Goal: Transaction & Acquisition: Purchase product/service

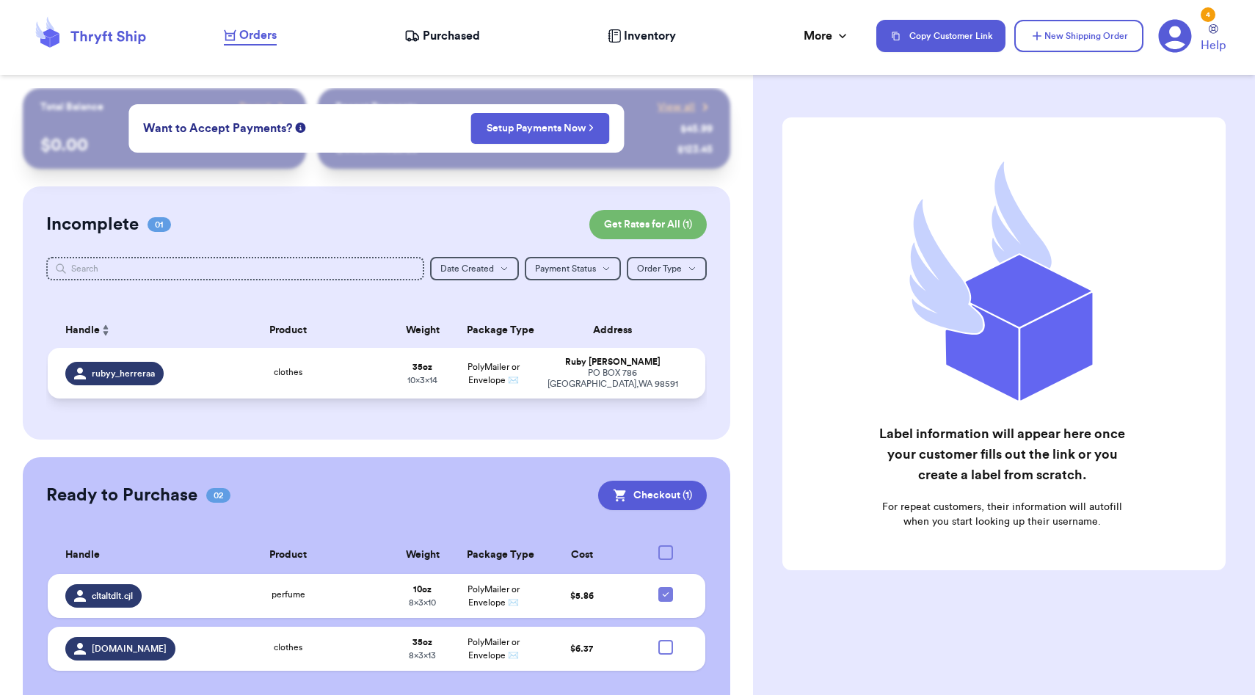
scroll to position [26, 0]
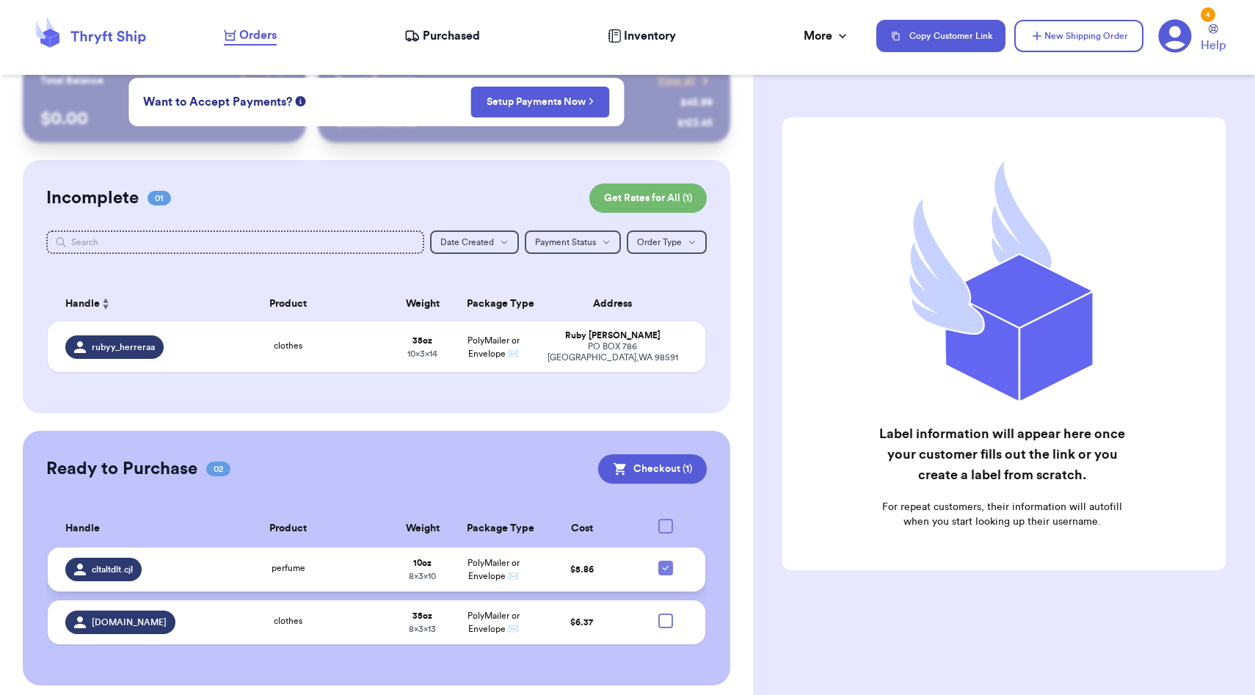
click at [337, 561] on div "perfume" at bounding box center [288, 569] width 180 height 16
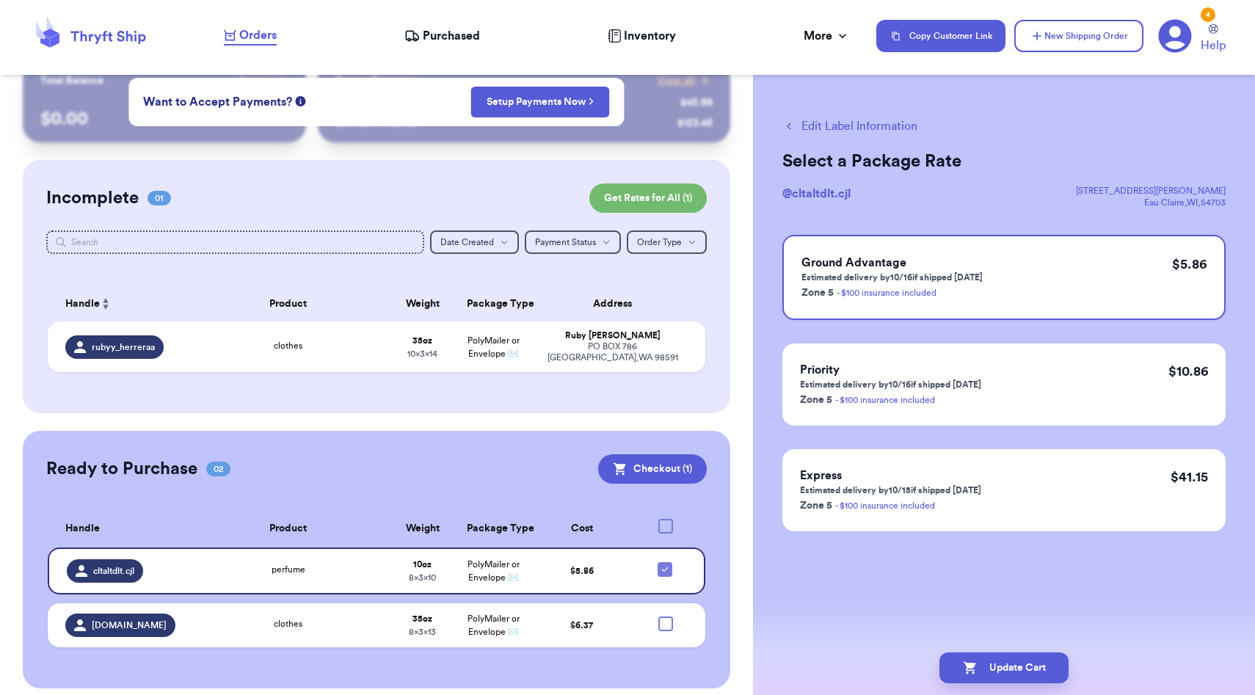
click at [845, 125] on button "Edit Label Information" at bounding box center [849, 126] width 135 height 18
checkbox input "false"
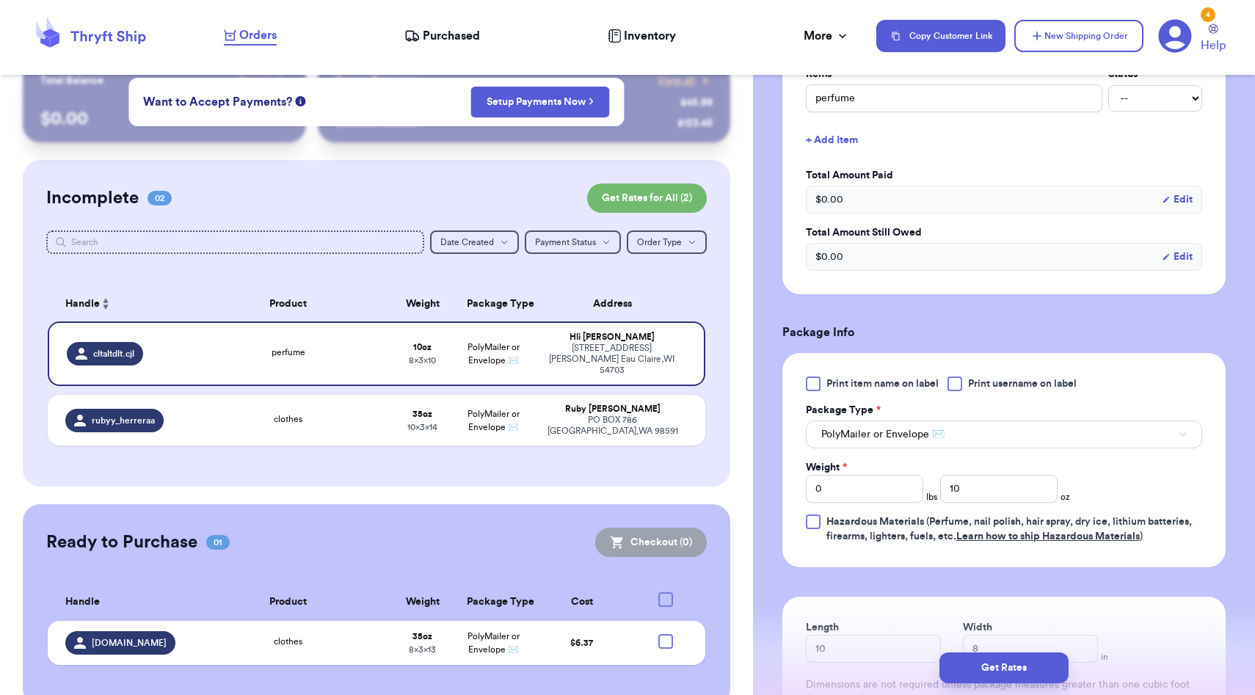
scroll to position [627, 0]
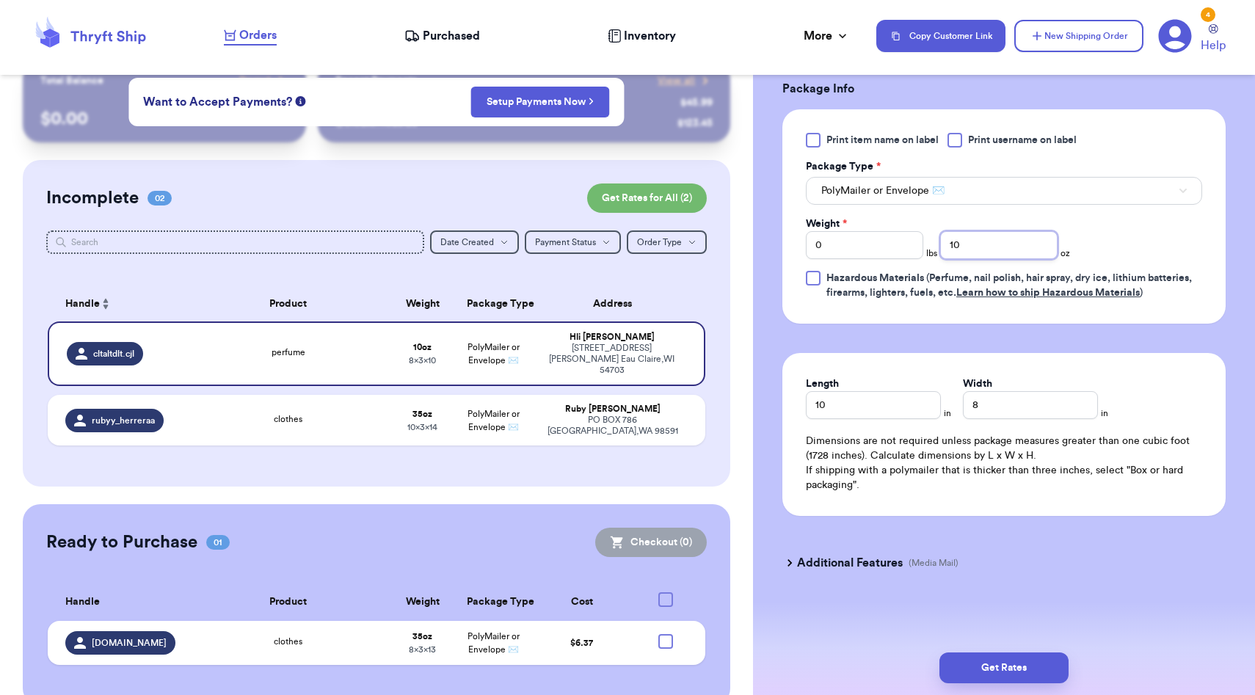
click at [983, 237] on input "10" at bounding box center [998, 245] width 117 height 28
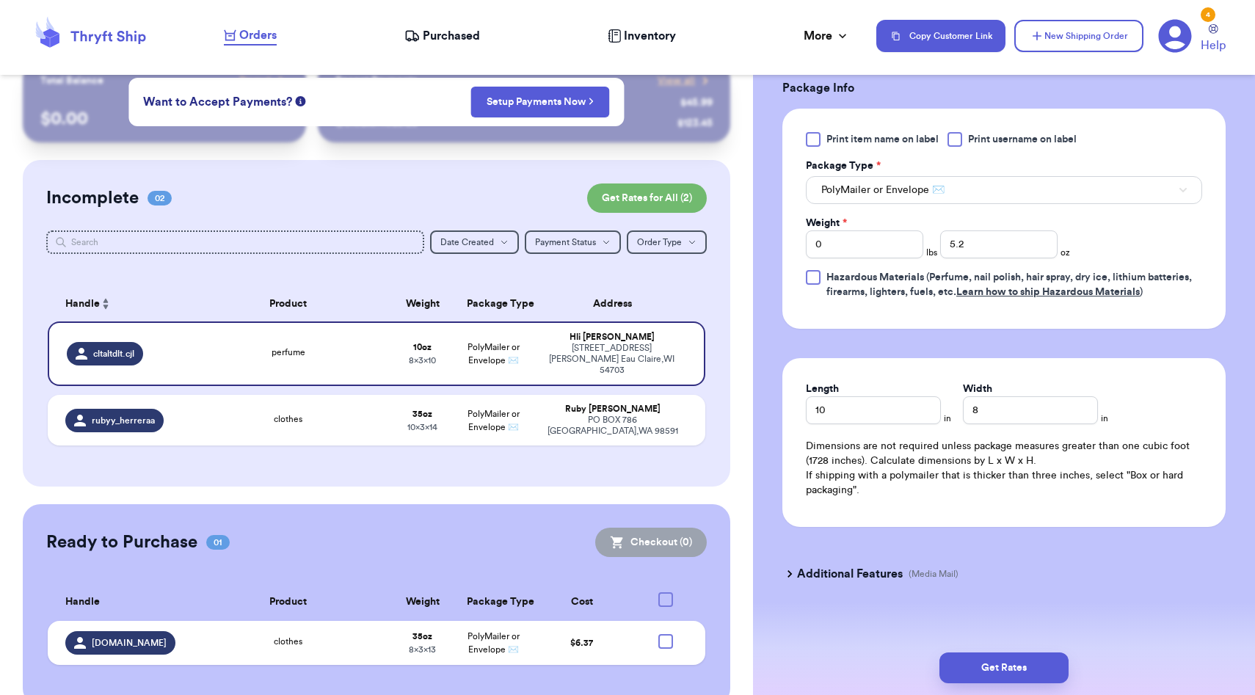
click at [1200, 389] on div "Length 10 in Width 8 in Dimensions are not required unless package measures gre…" at bounding box center [1003, 442] width 443 height 169
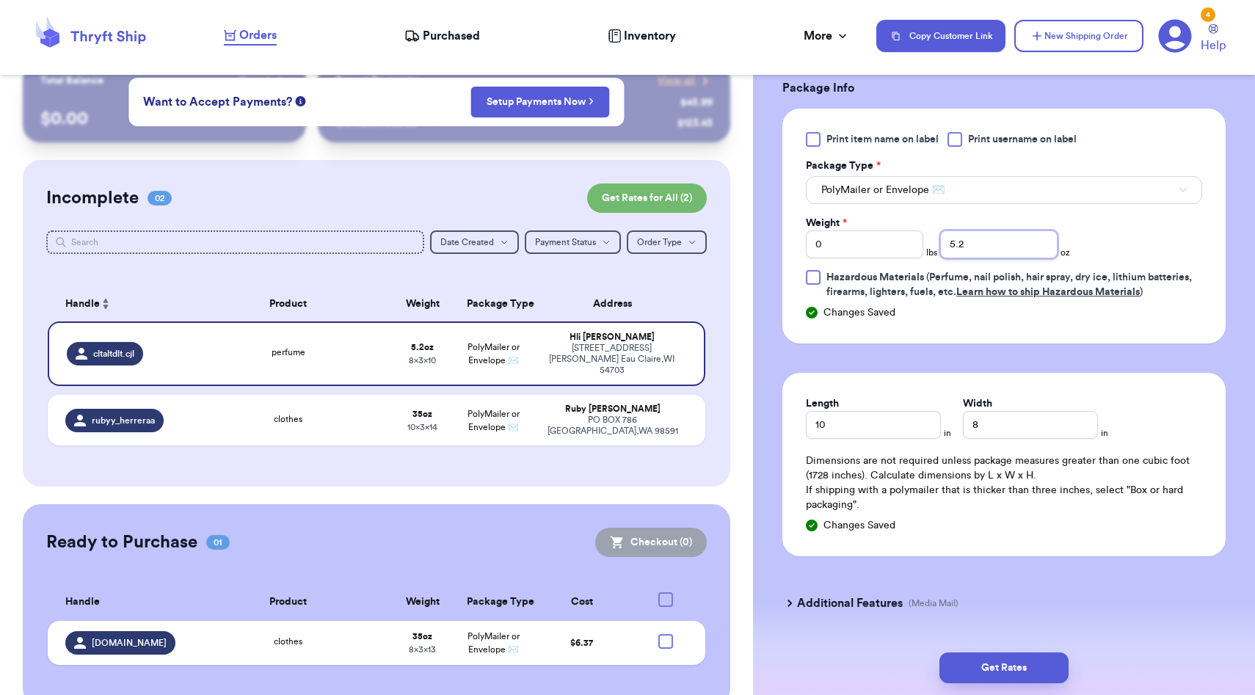
click at [960, 250] on input "5.2" at bounding box center [998, 244] width 117 height 28
type input "6.0"
click at [1007, 447] on div "Length 10 in Width 8 in Dimensions are not required unless package measures gre…" at bounding box center [1003, 464] width 443 height 183
click at [1005, 434] on input "8" at bounding box center [1030, 425] width 135 height 28
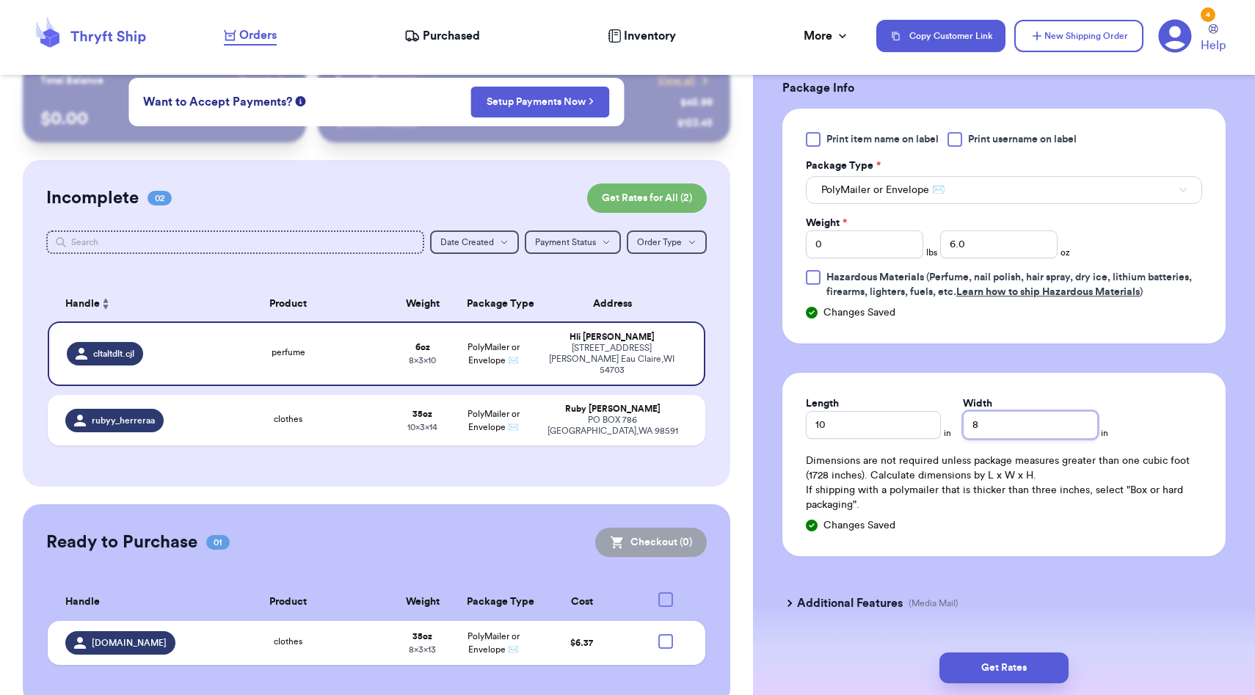
click at [1005, 434] on input "8" at bounding box center [1030, 425] width 135 height 28
type input "10"
click at [1126, 591] on div "Additional Features (Media Mail)" at bounding box center [994, 602] width 443 height 35
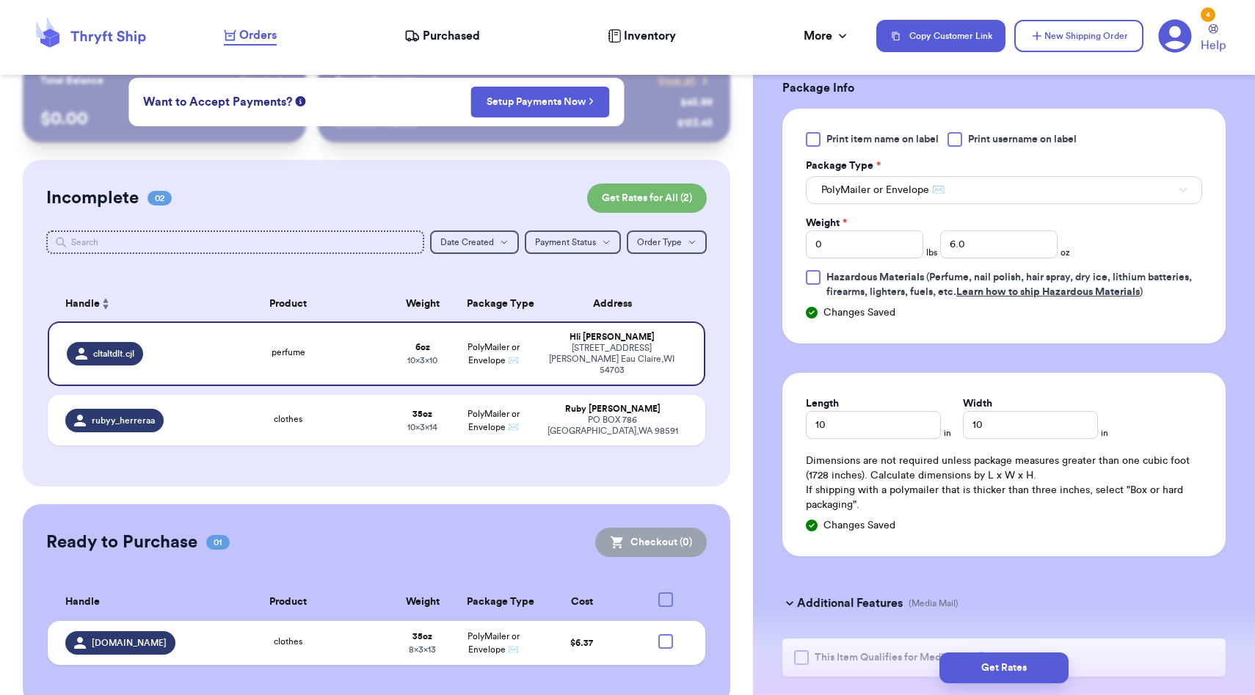
click at [884, 594] on div "Additional Features (Media Mail)" at bounding box center [994, 602] width 443 height 35
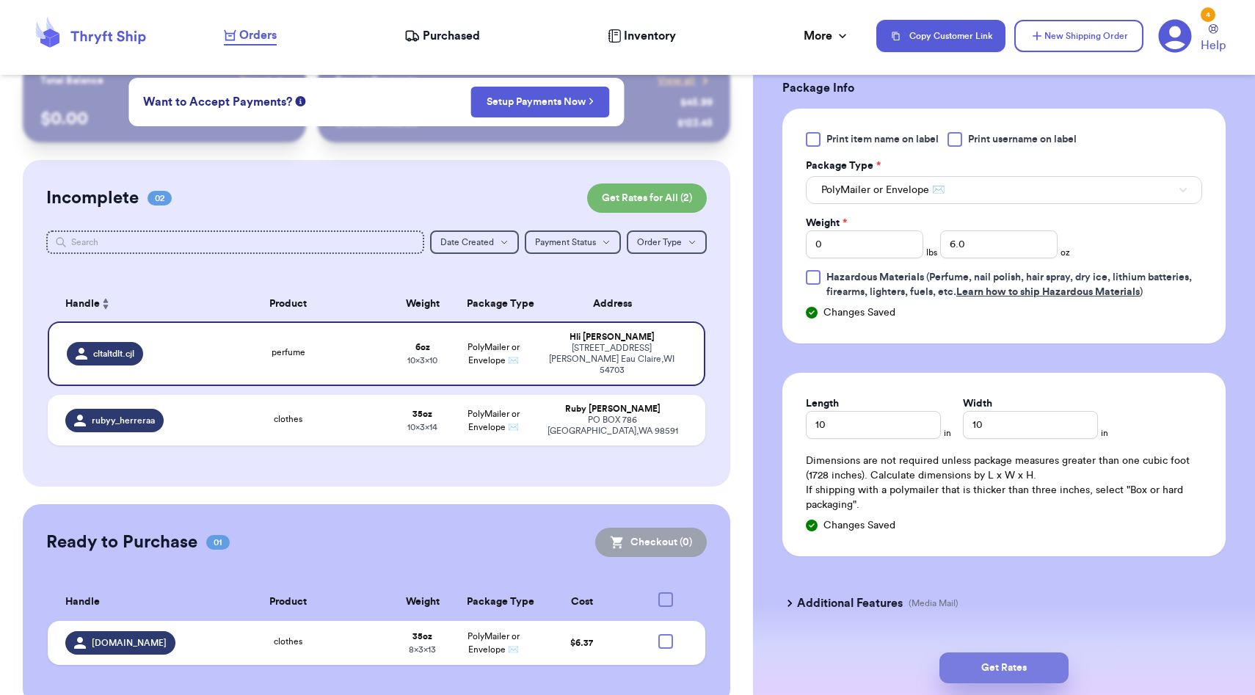
click at [988, 664] on button "Get Rates" at bounding box center [1003, 667] width 129 height 31
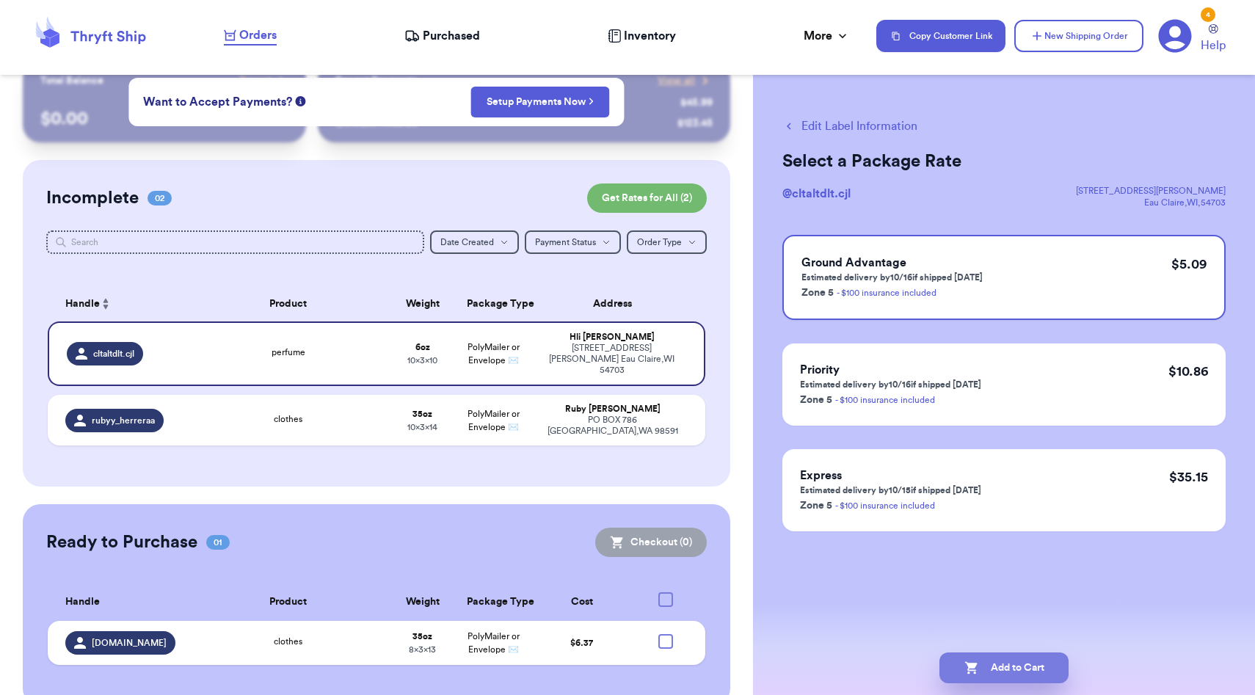
click at [1010, 656] on button "Add to Cart" at bounding box center [1003, 667] width 129 height 31
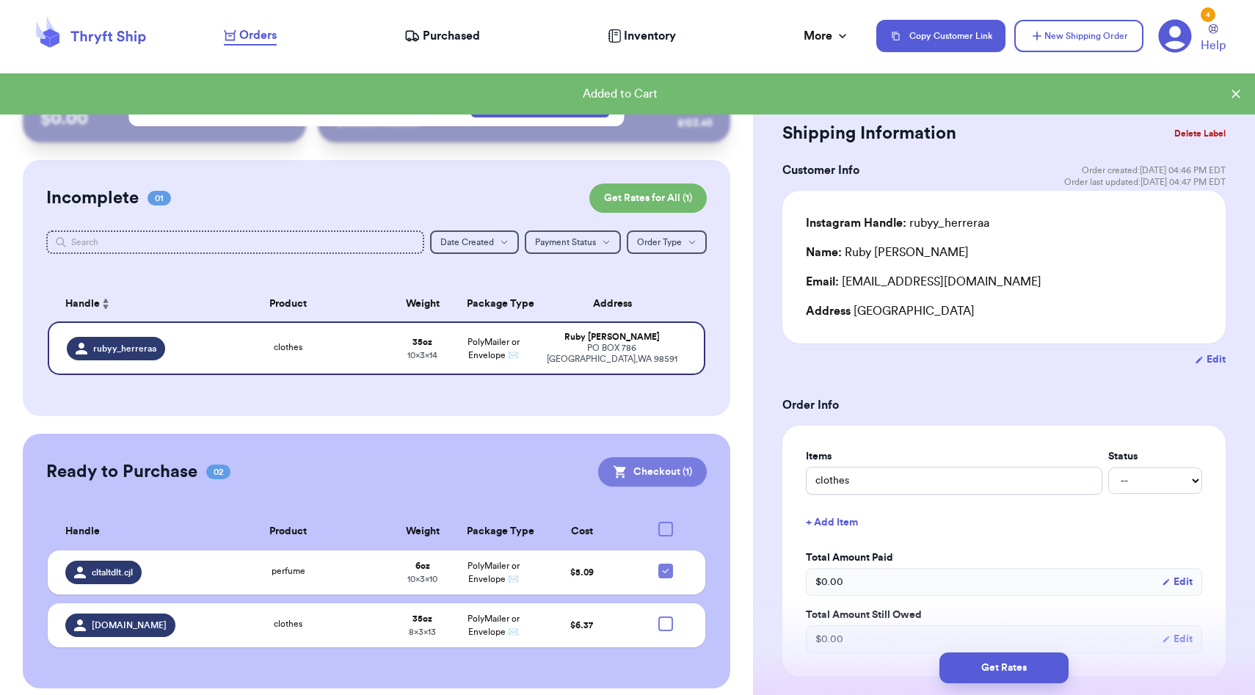
click at [669, 464] on button "Checkout ( 1 )" at bounding box center [652, 471] width 109 height 29
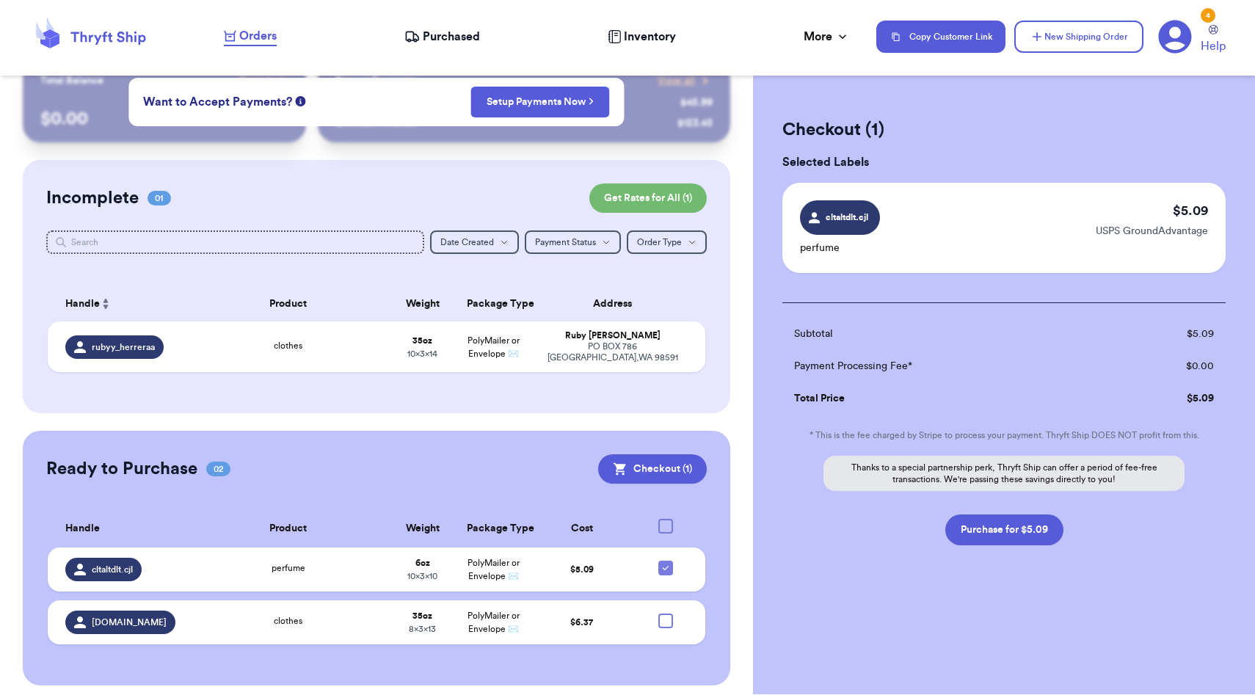
scroll to position [26, 0]
